Goal: Check status: Check status

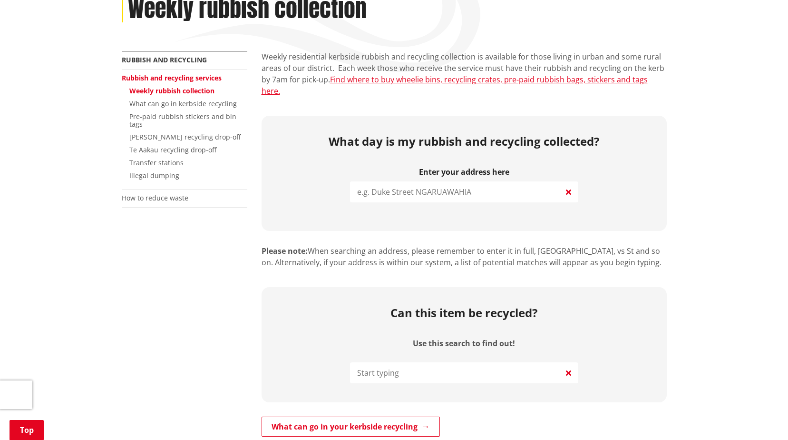
scroll to position [190, 0]
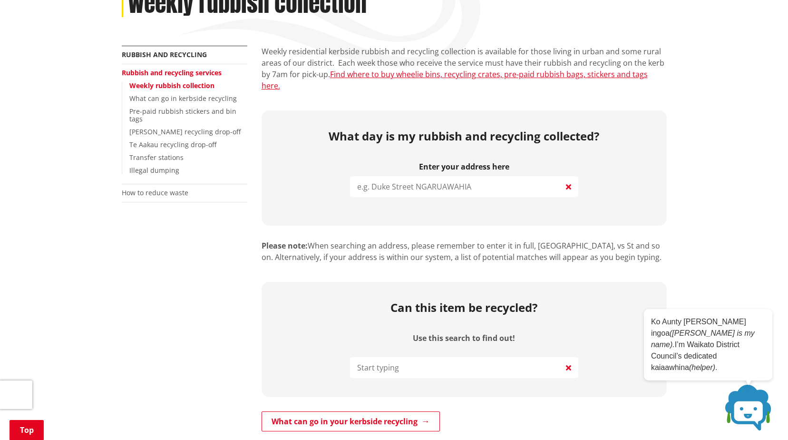
click at [447, 176] on input "search" at bounding box center [464, 186] width 228 height 21
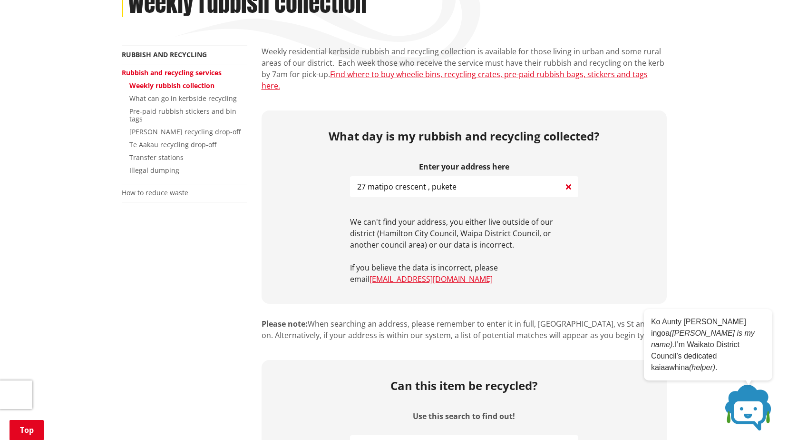
drag, startPoint x: 374, startPoint y: 161, endPoint x: 369, endPoint y: 159, distance: 5.1
click at [369, 176] on input "27 matipo crescent , pukete" at bounding box center [464, 186] width 228 height 21
drag, startPoint x: 463, startPoint y: 159, endPoint x: 402, endPoint y: 157, distance: 61.0
click at [402, 176] on input "[STREET_ADDRESS]" at bounding box center [464, 186] width 228 height 21
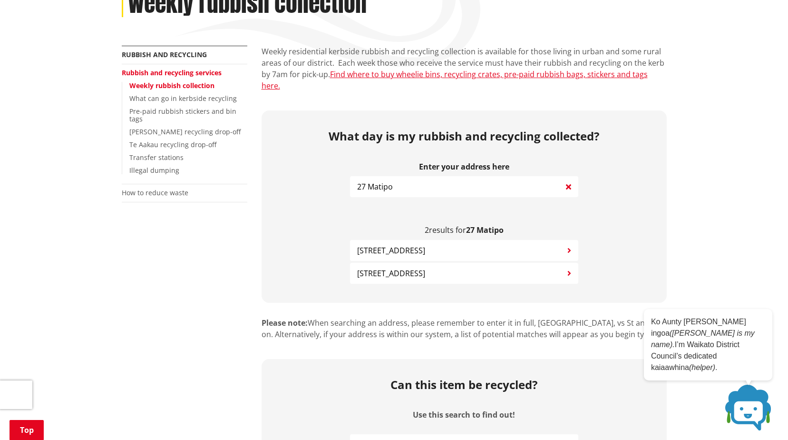
click at [396, 176] on input "27 Matipo" at bounding box center [464, 186] width 228 height 21
drag, startPoint x: 364, startPoint y: 158, endPoint x: 351, endPoint y: 156, distance: 13.0
click at [351, 176] on input "27 Matipo" at bounding box center [464, 186] width 228 height 21
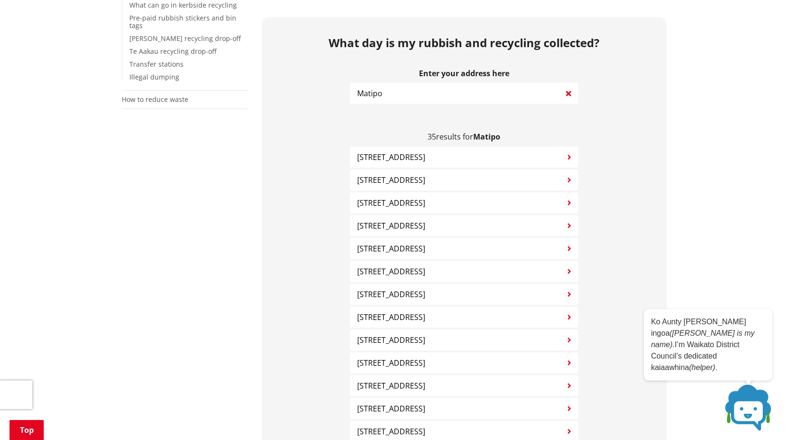
scroll to position [285, 0]
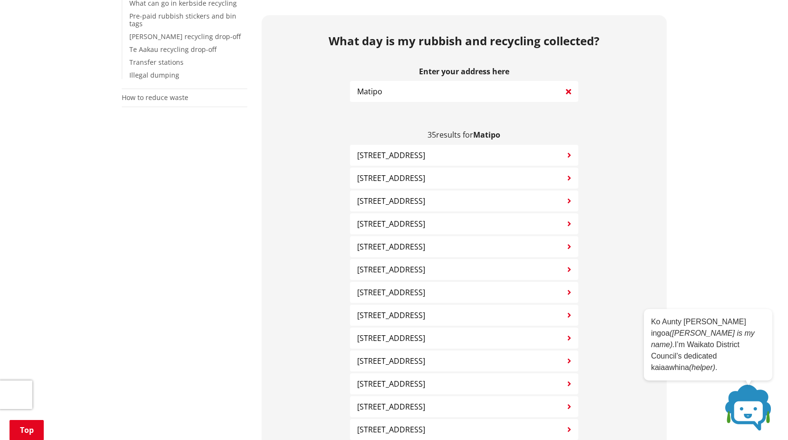
type input "Matipo"
click at [569, 86] on icon at bounding box center [568, 91] width 5 height 11
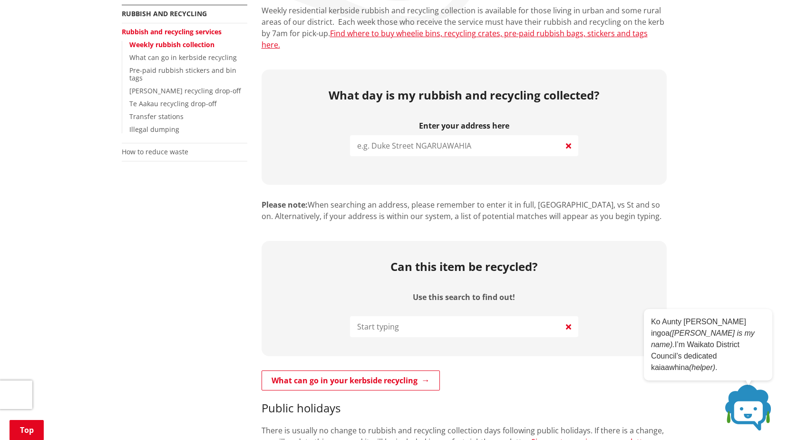
scroll to position [143, 0]
